Goal: Information Seeking & Learning: Learn about a topic

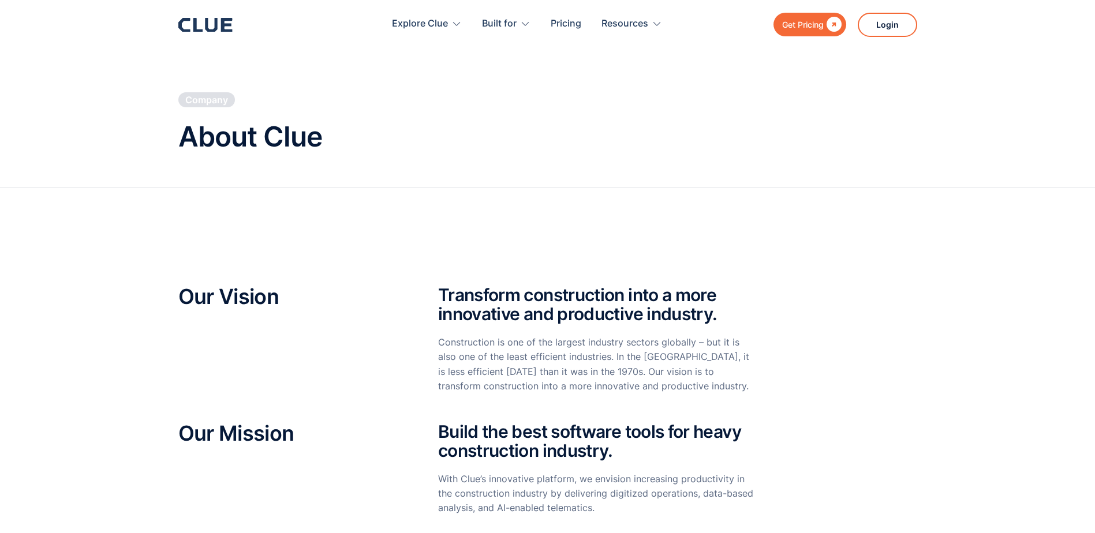
click at [206, 30] on icon at bounding box center [211, 25] width 12 height 14
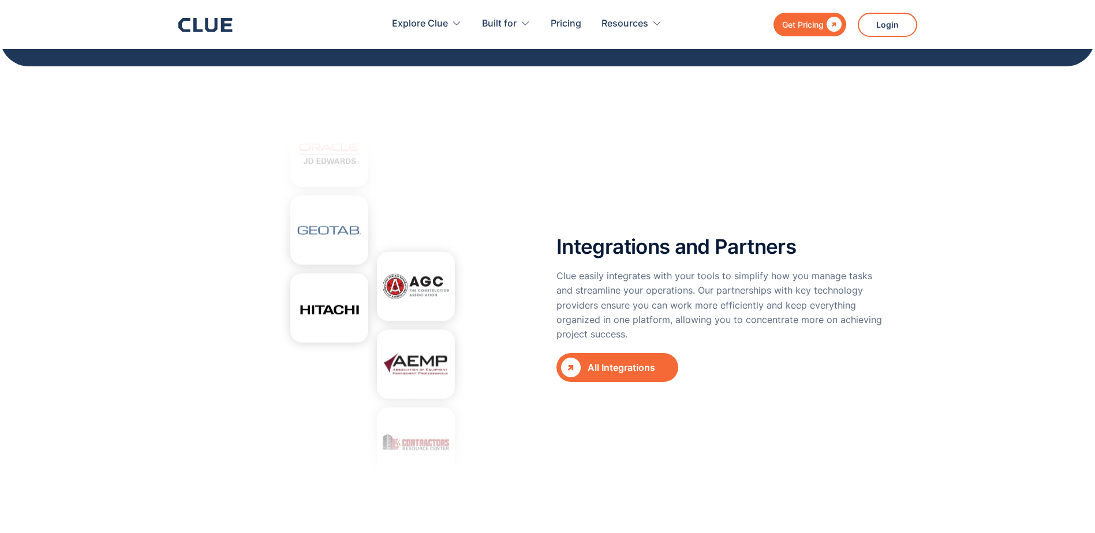
scroll to position [4156, 0]
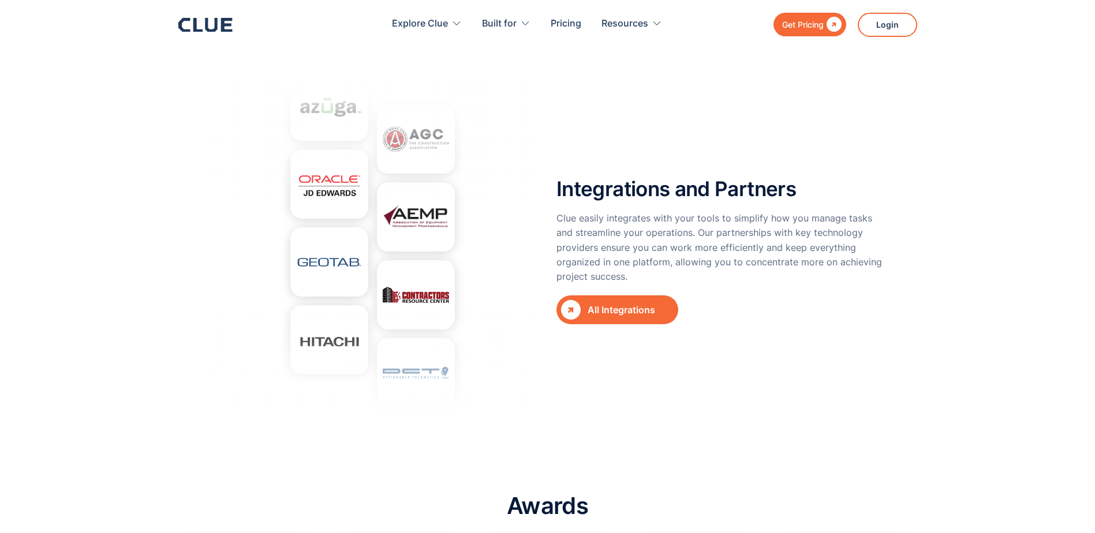
click at [611, 303] on div "All Integrations" at bounding box center [627, 310] width 79 height 14
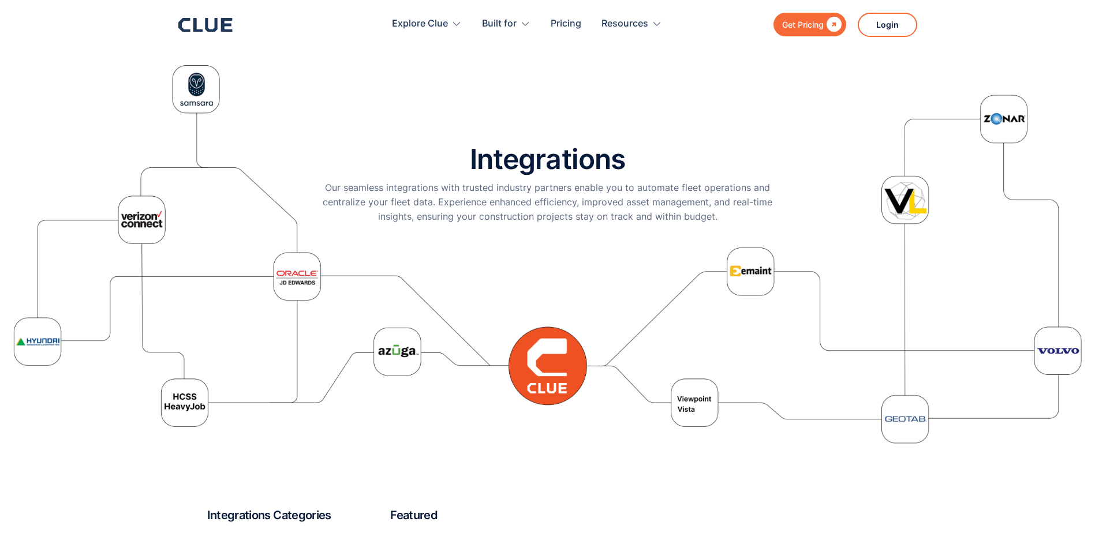
click at [183, 404] on div "Integrations Our seamless integrations with trusted industry partners enable yo…" at bounding box center [548, 254] width 1072 height 393
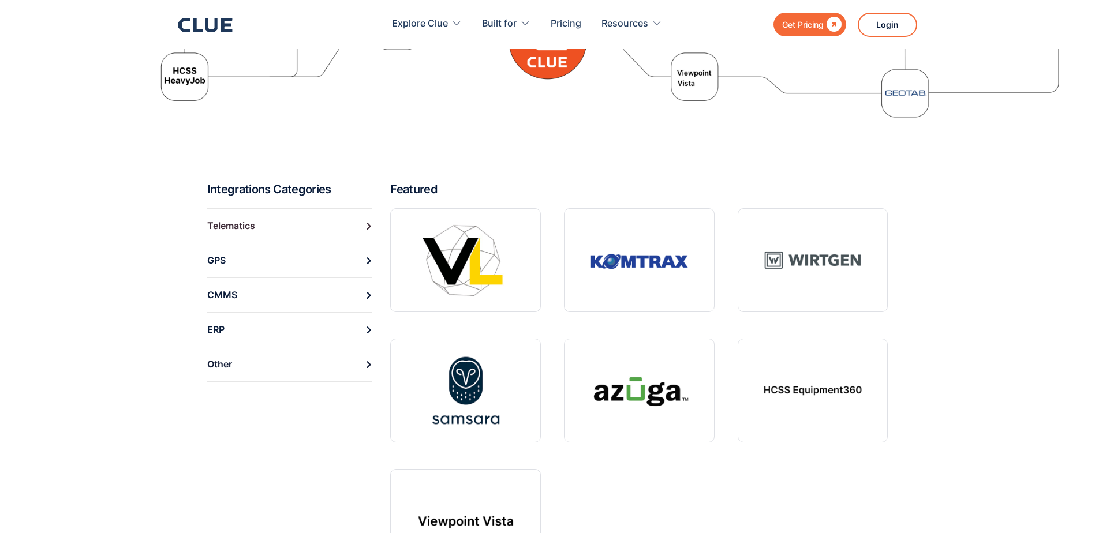
scroll to position [346, 0]
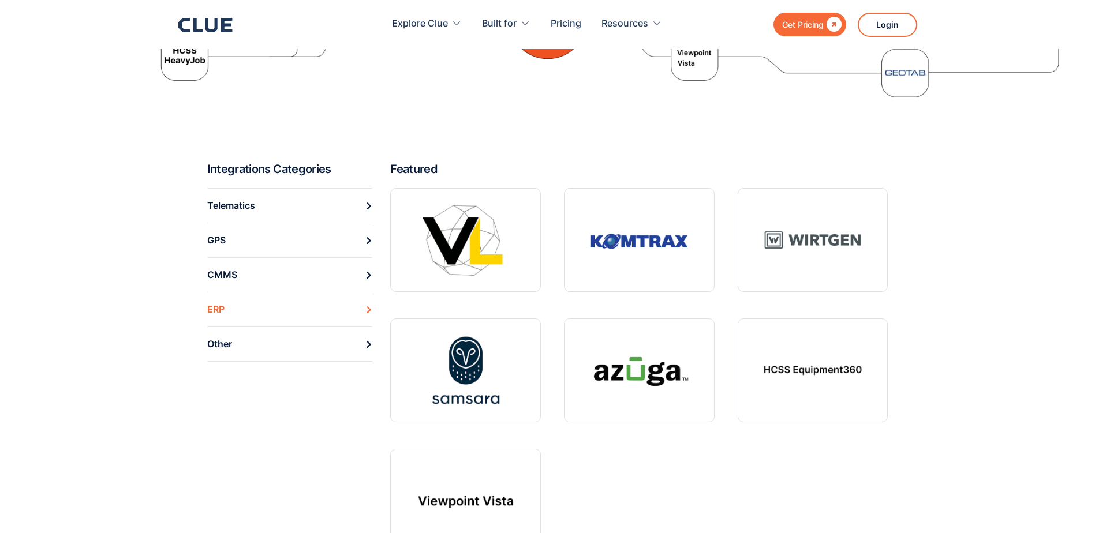
click at [368, 311] on icon at bounding box center [368, 310] width 7 height 7
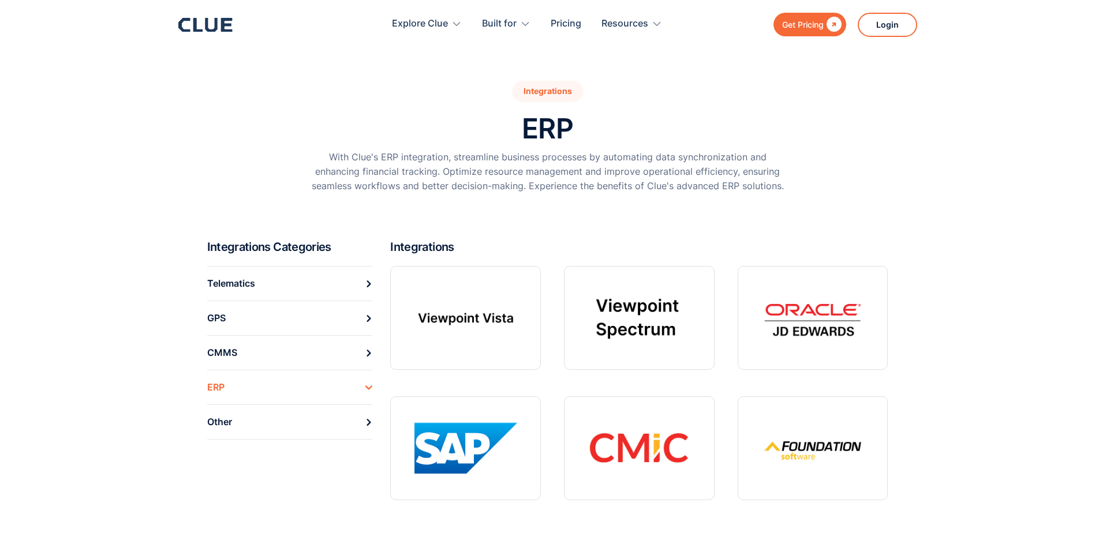
click at [797, 24] on div "Get Pricing" at bounding box center [803, 24] width 42 height 14
click at [207, 22] on icon at bounding box center [211, 25] width 12 height 14
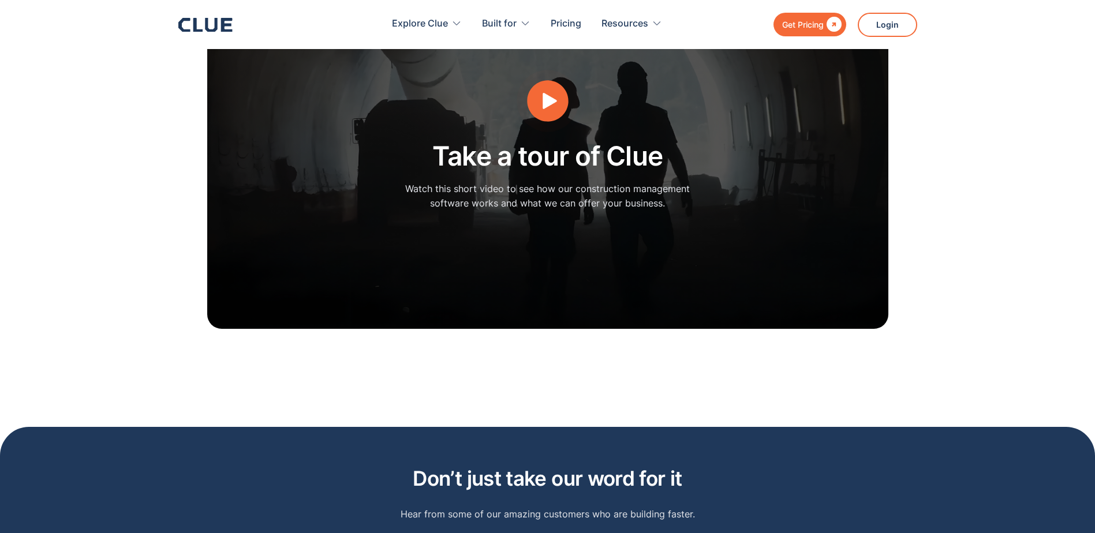
scroll to position [3060, 0]
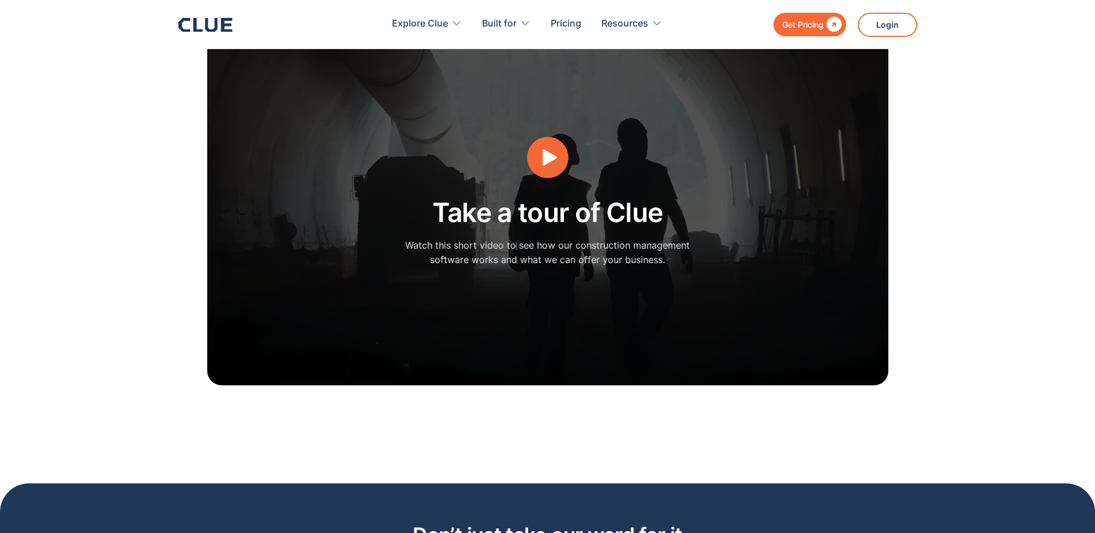
click at [547, 150] on icon "open lightbox" at bounding box center [550, 158] width 14 height 16
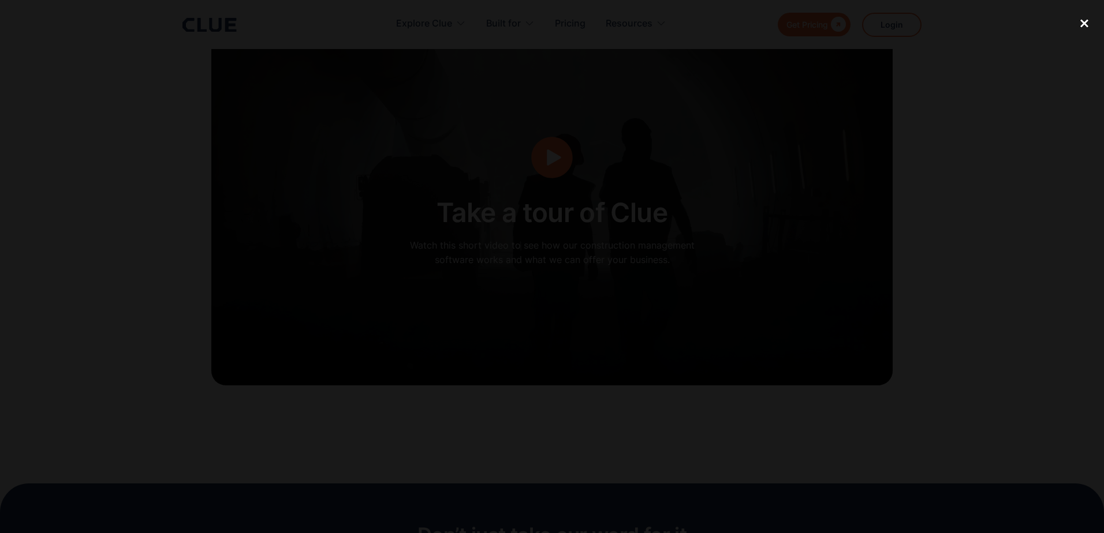
click at [1086, 24] on div "close lightbox" at bounding box center [1083, 22] width 39 height 25
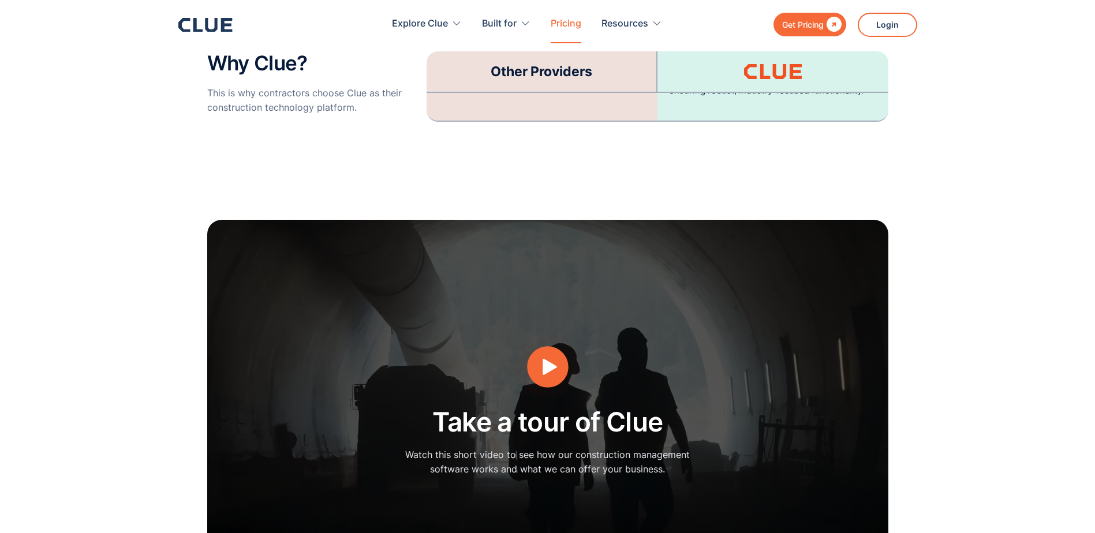
scroll to position [2598, 0]
